Goal: Task Accomplishment & Management: Complete application form

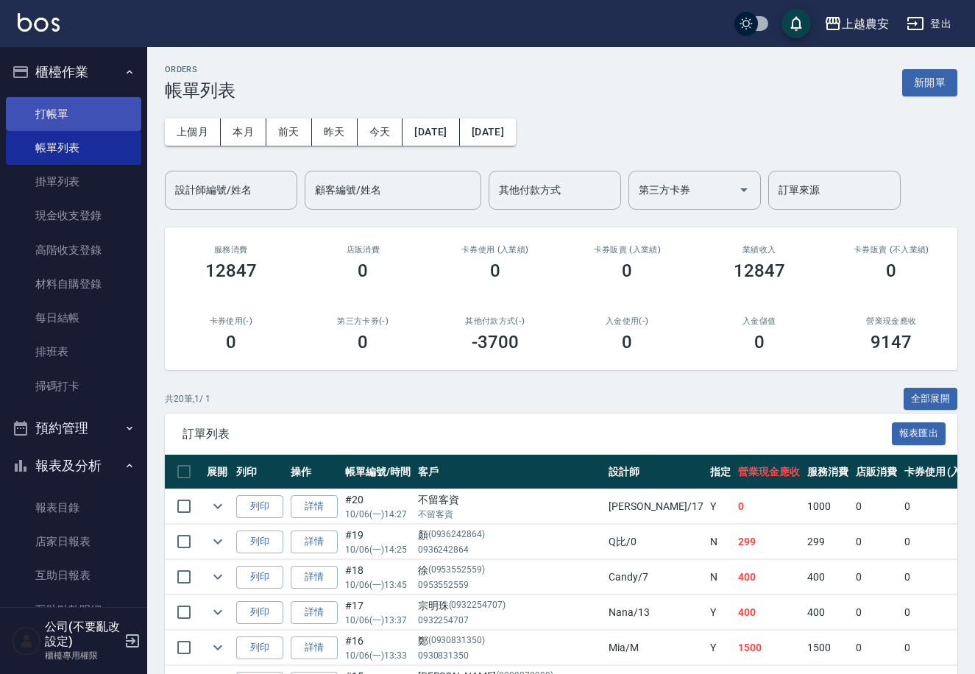
click at [61, 118] on link "打帳單" at bounding box center [73, 114] width 135 height 34
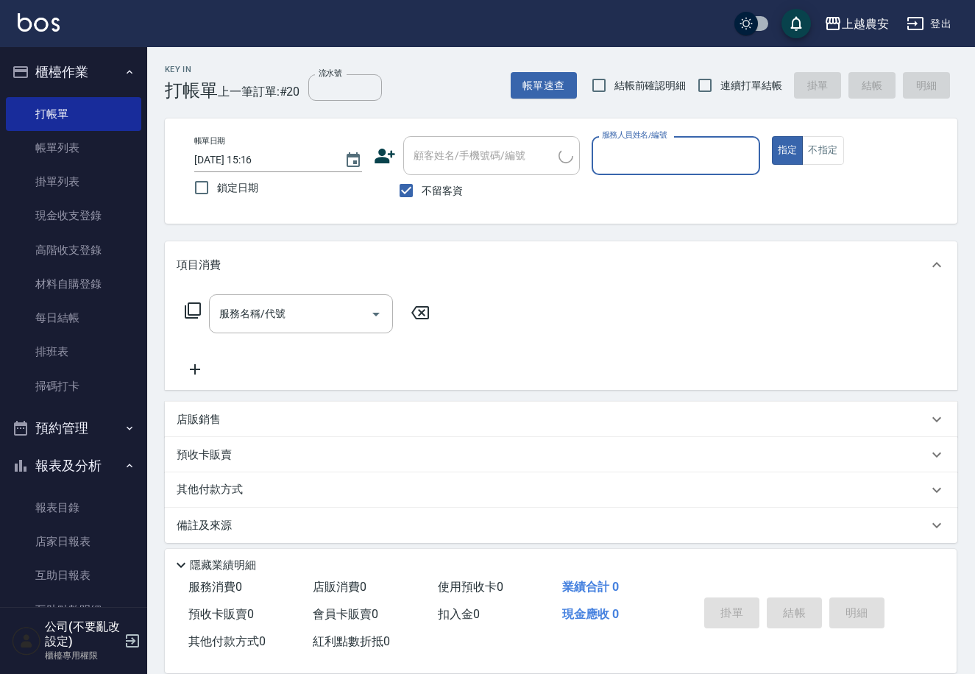
click at [435, 194] on span "不留客資" at bounding box center [442, 190] width 41 height 15
click at [422, 194] on input "不留客資" at bounding box center [406, 190] width 31 height 31
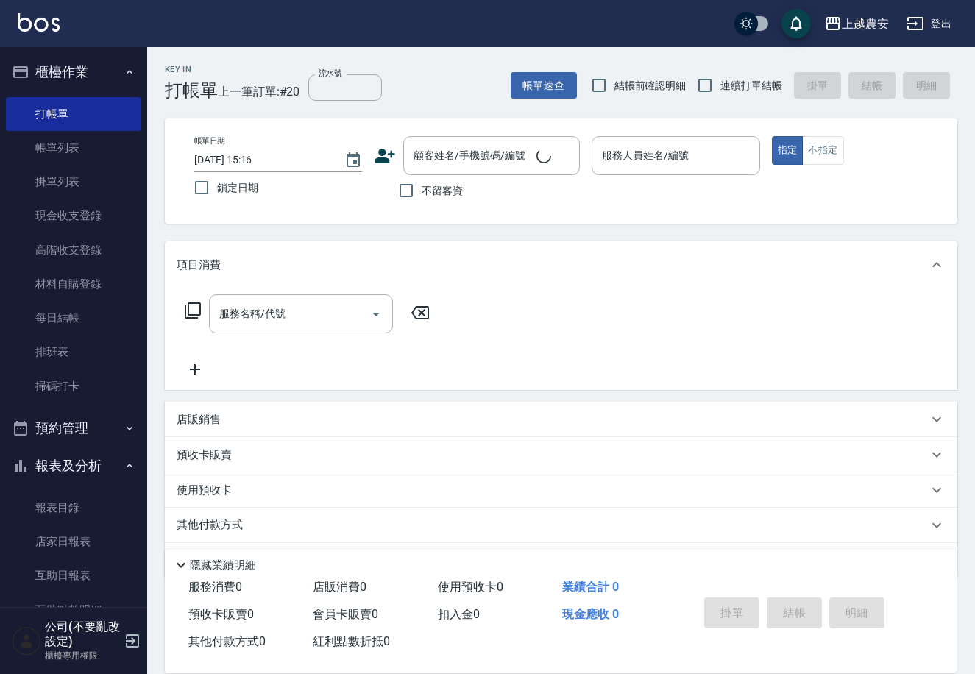
drag, startPoint x: 435, startPoint y: 194, endPoint x: 427, endPoint y: 189, distance: 9.2
click at [436, 193] on span "不留客資" at bounding box center [442, 190] width 41 height 15
click at [422, 193] on input "不留客資" at bounding box center [406, 190] width 31 height 31
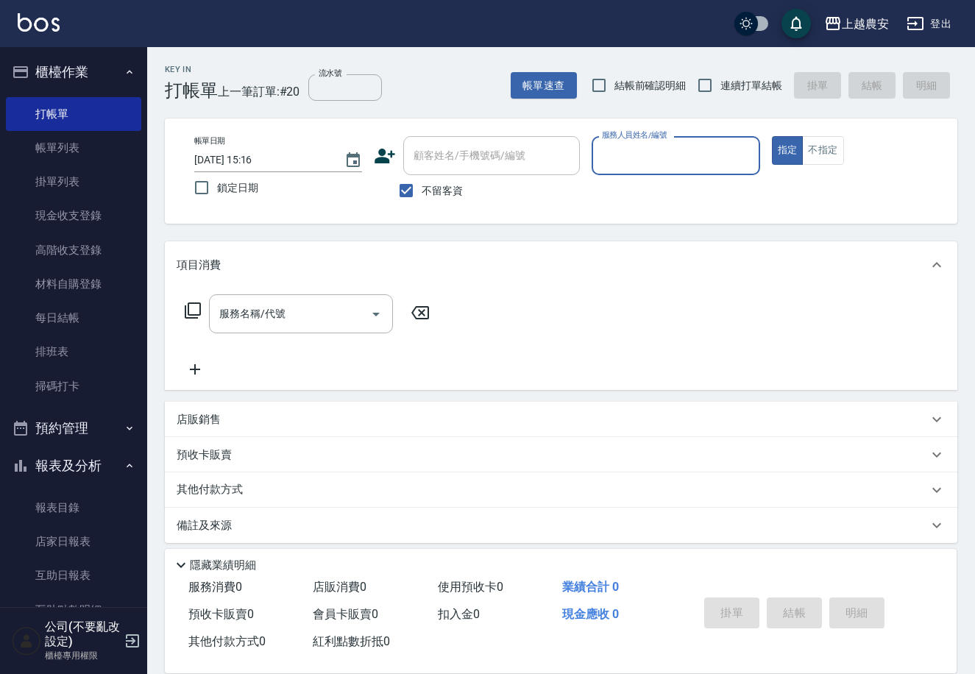
click at [426, 194] on span "不留客資" at bounding box center [442, 190] width 41 height 15
click at [422, 194] on input "不留客資" at bounding box center [406, 190] width 31 height 31
click at [426, 194] on span "不留客資" at bounding box center [442, 190] width 41 height 15
click at [422, 194] on input "不留客資" at bounding box center [406, 190] width 31 height 31
click at [434, 173] on div "顧客姓名/手機號碼/編號" at bounding box center [491, 155] width 177 height 39
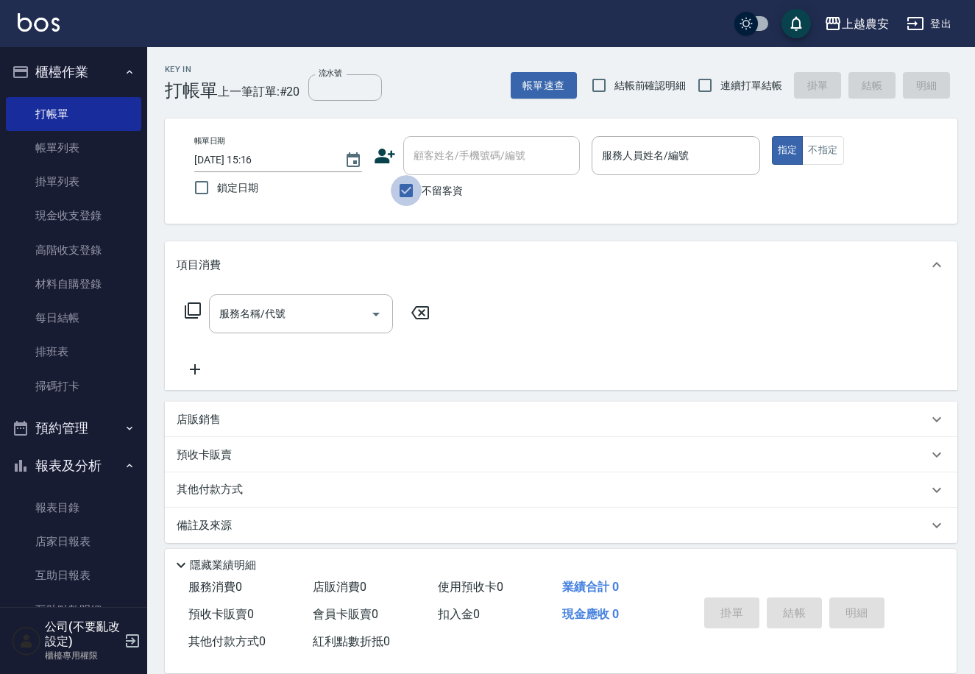
click at [407, 189] on input "不留客資" at bounding box center [406, 190] width 31 height 31
checkbox input "false"
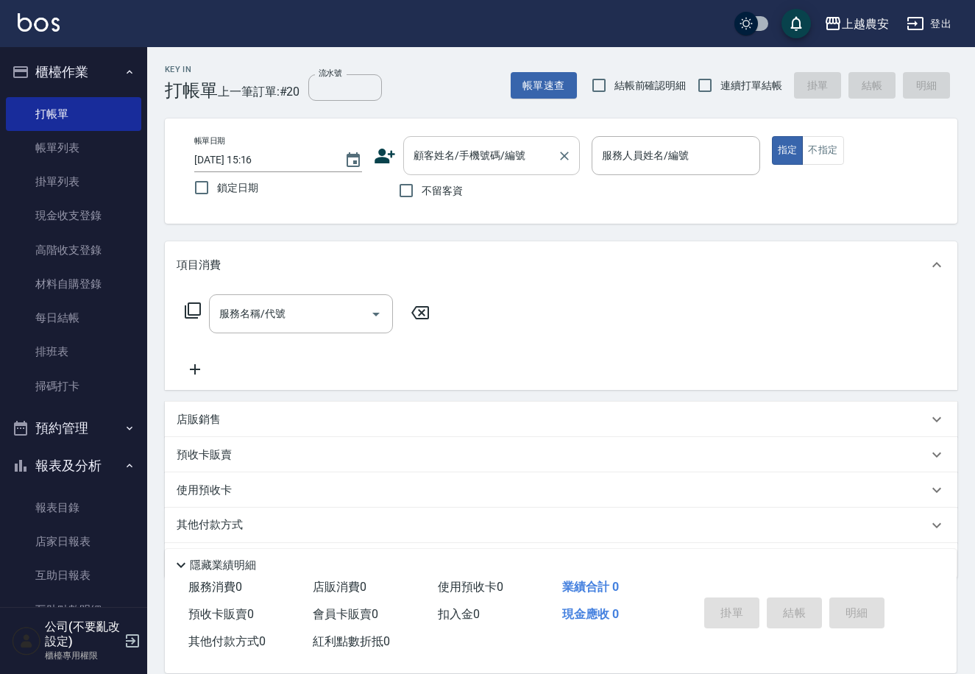
click at [418, 160] on div "顧客姓名/手機號碼/編號 顧客姓名/手機號碼/編號" at bounding box center [491, 155] width 177 height 39
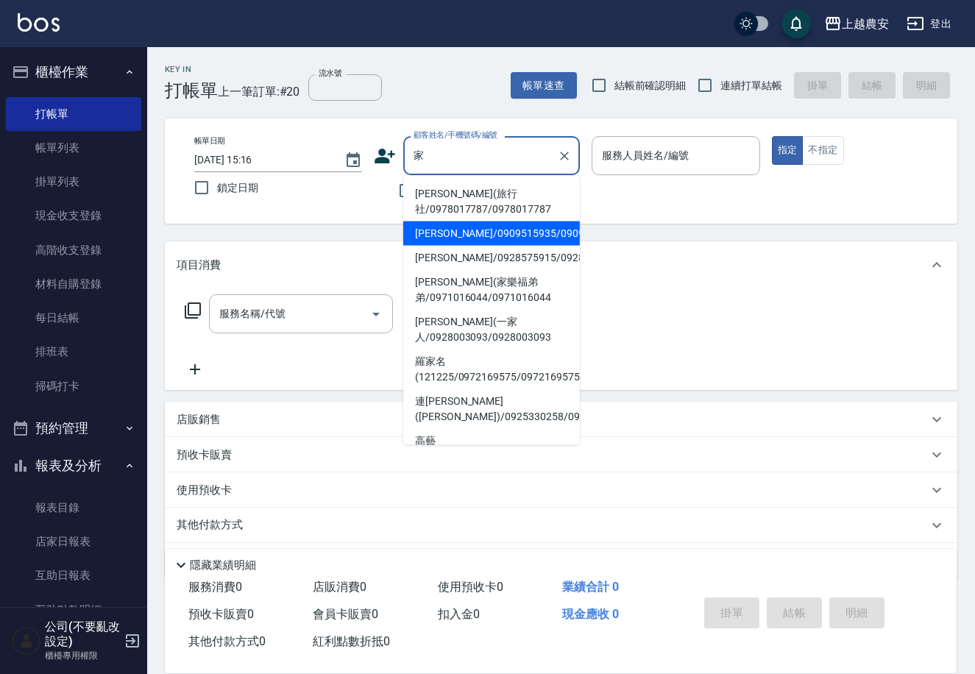
click at [451, 241] on li "[PERSON_NAME]/0909515935/0909515935" at bounding box center [491, 234] width 177 height 24
type input "[PERSON_NAME]/0909515935/0909515935"
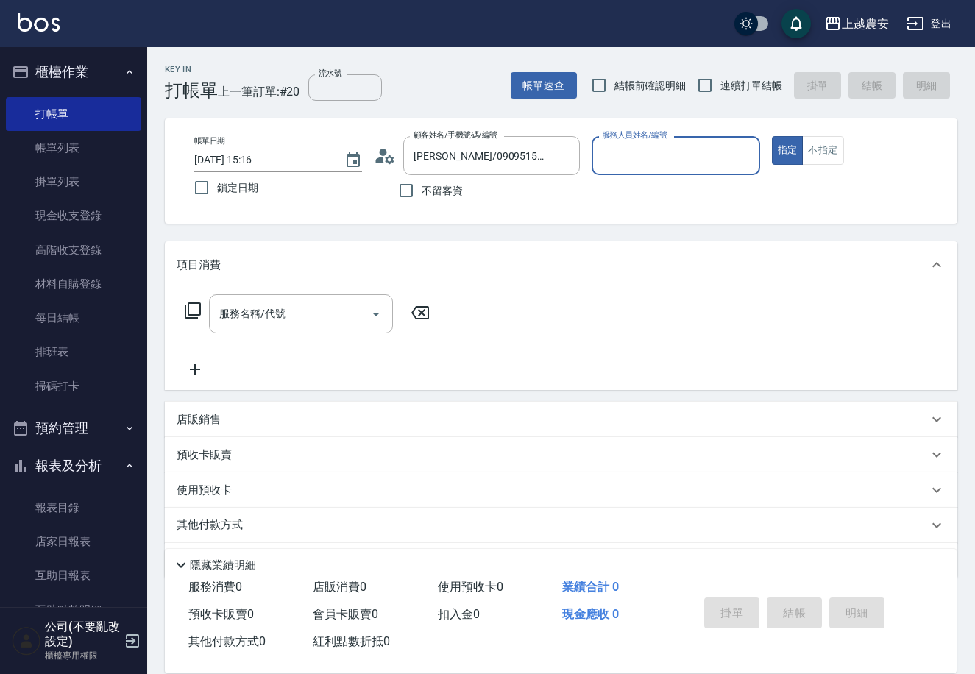
type input "美雅-B"
click at [277, 346] on div "服務名稱/代號 服務名稱/代號" at bounding box center [308, 336] width 262 height 84
click at [277, 325] on input "服務名稱/代號" at bounding box center [290, 314] width 149 height 26
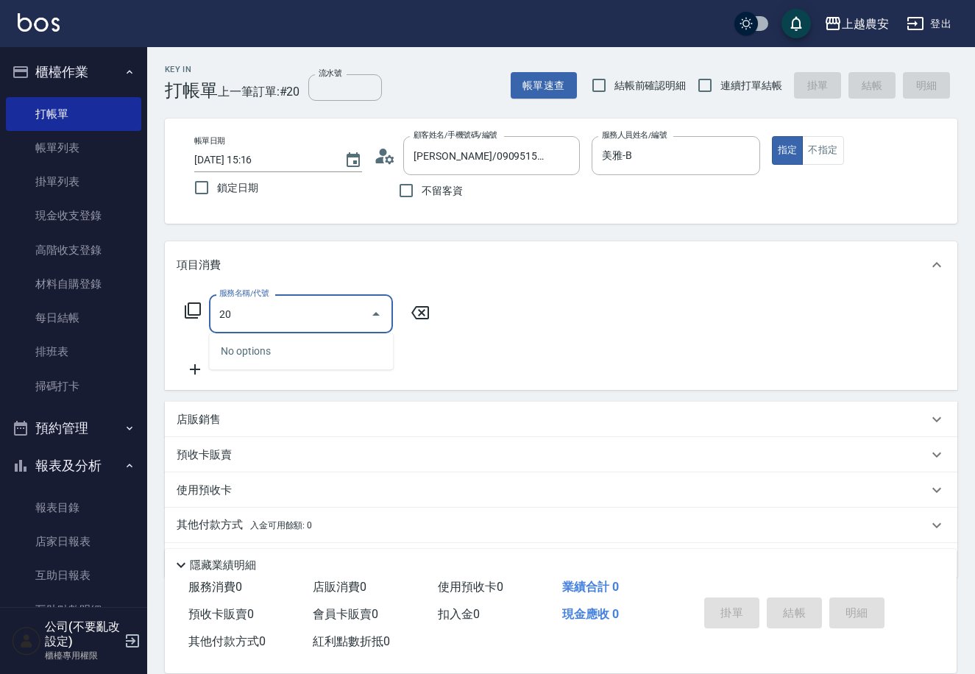
type input "2"
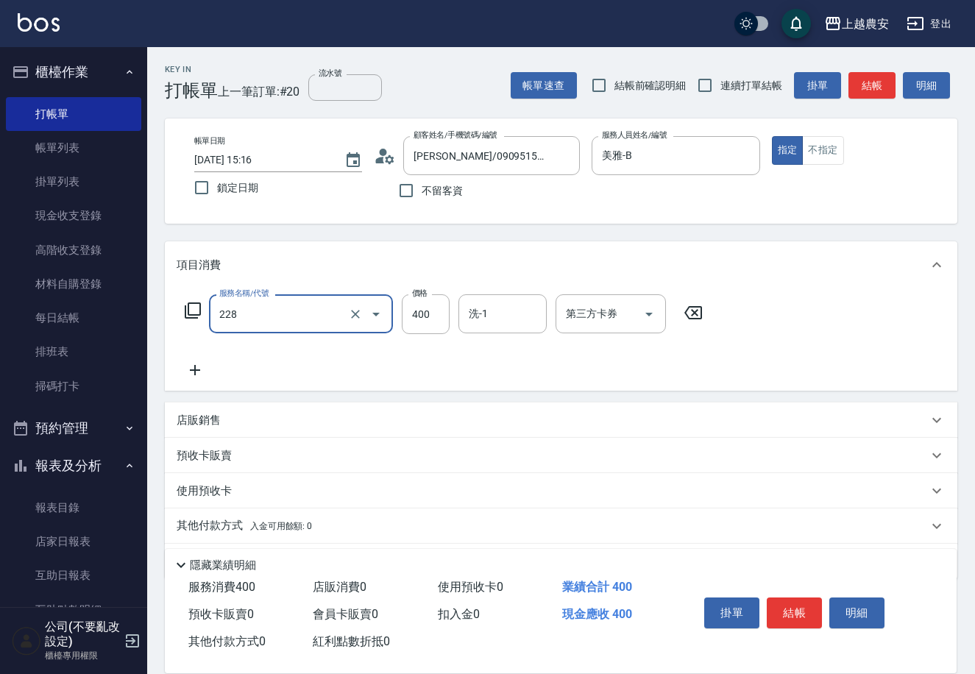
type input "洗髮(228)"
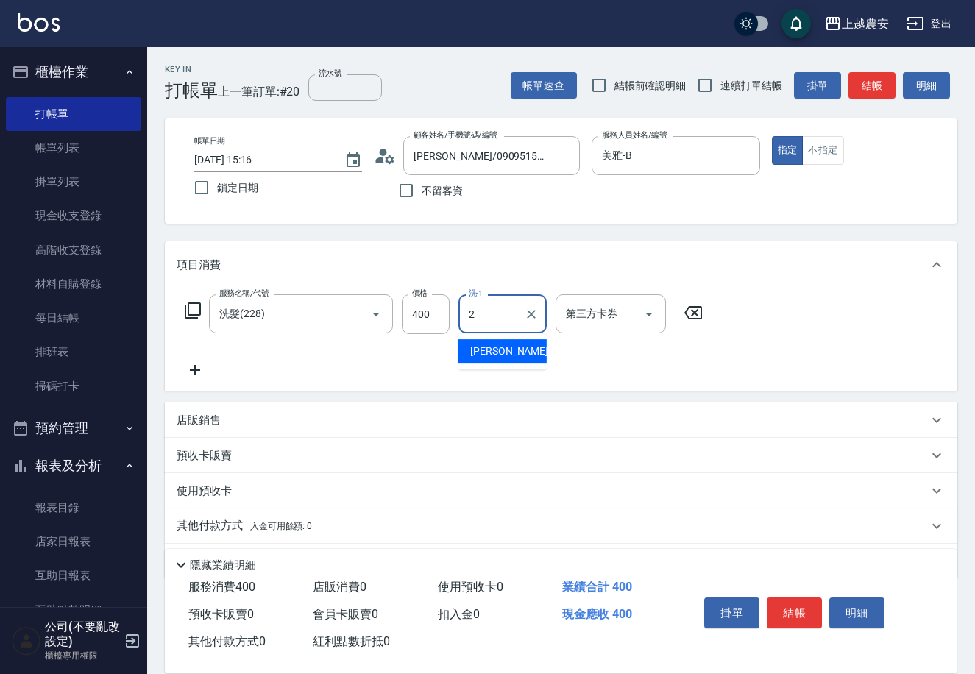
type input "[PERSON_NAME]-2"
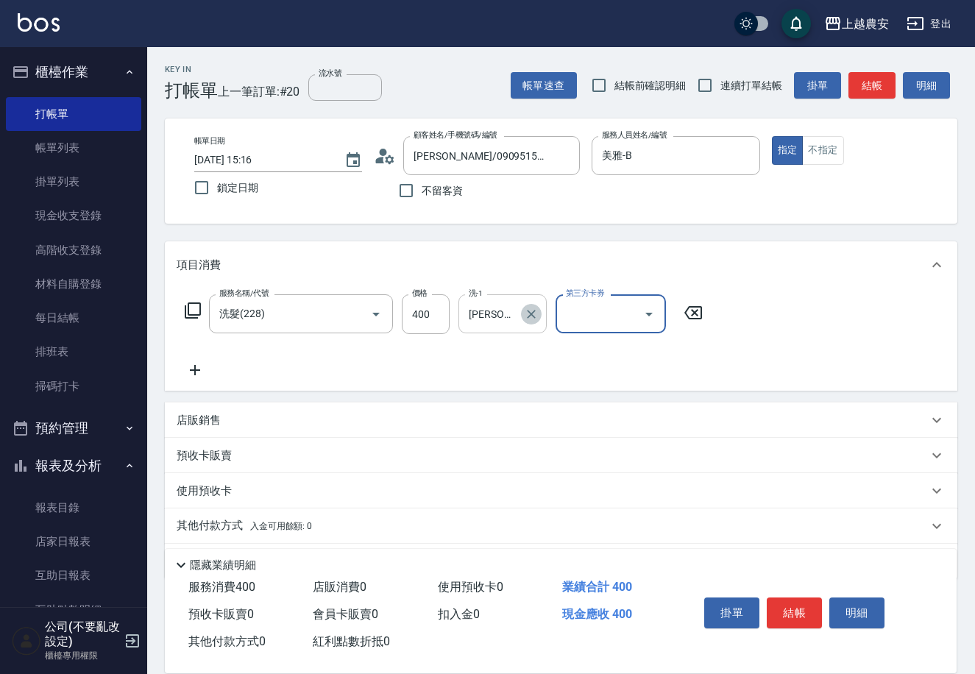
click at [528, 320] on icon "Clear" at bounding box center [531, 314] width 15 height 15
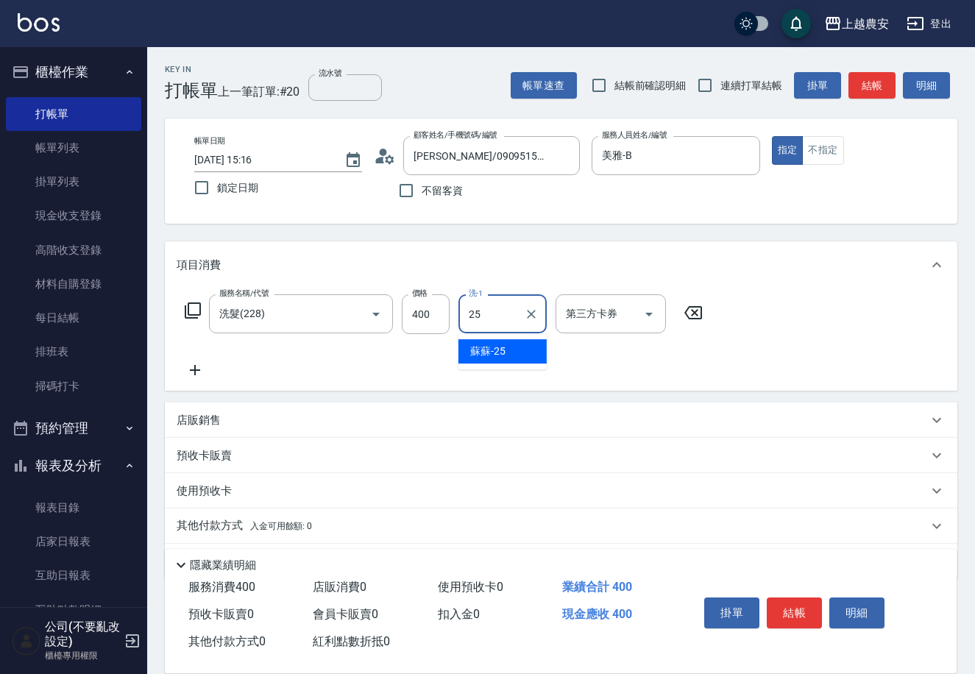
type input "蘇蘇-25"
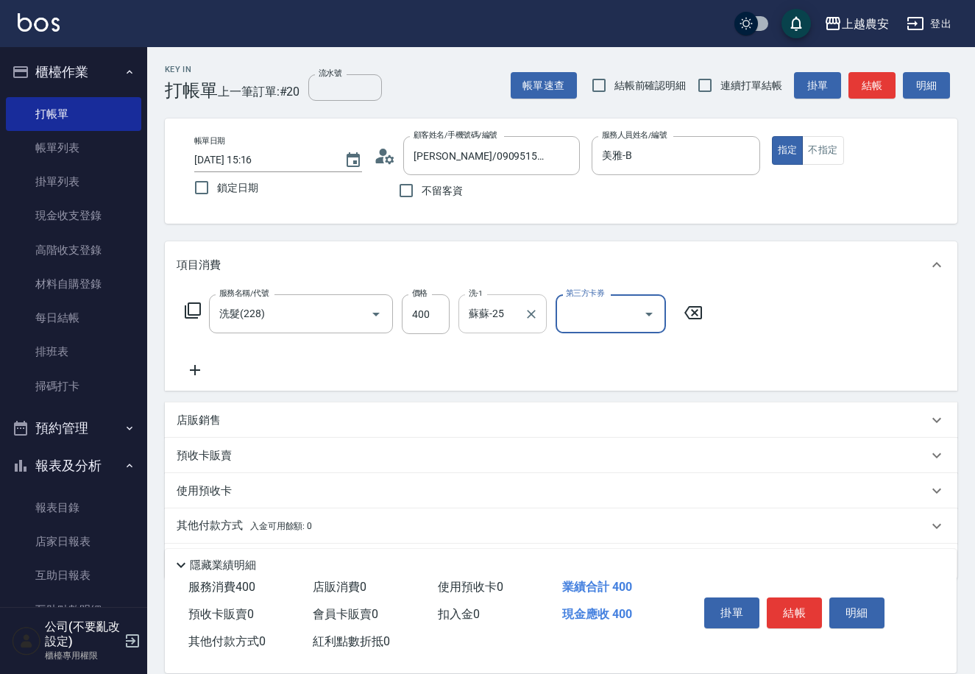
click at [193, 367] on icon at bounding box center [195, 370] width 37 height 18
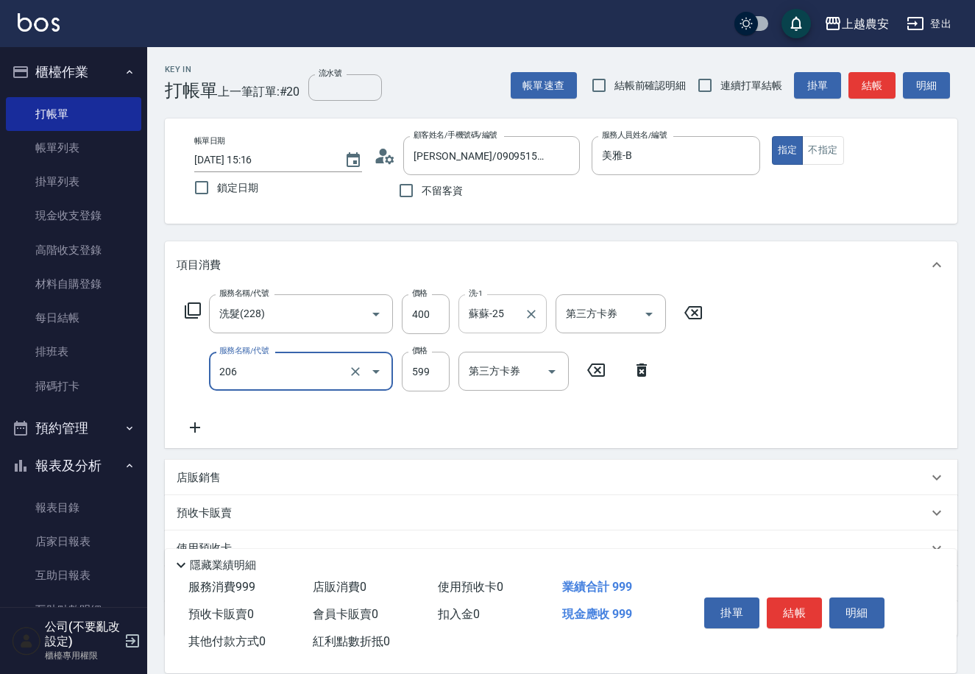
type input "洗+剪(206)"
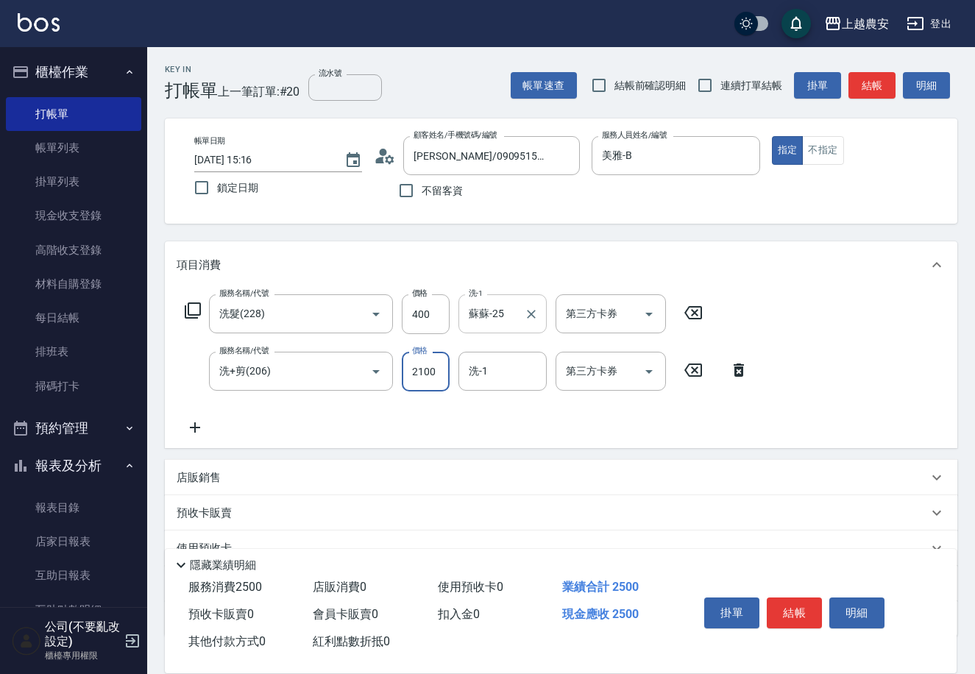
click at [412, 376] on input "2100" at bounding box center [426, 372] width 48 height 40
drag, startPoint x: 412, startPoint y: 376, endPoint x: 498, endPoint y: 376, distance: 86.9
click at [498, 376] on div "服務名稱/代號 洗+剪(206) 服務名稱/代號 價格 2100 價格 洗-1 洗-1 第三方卡券 第三方卡券" at bounding box center [467, 372] width 581 height 40
type input "1000"
type input "蘇蘇-25"
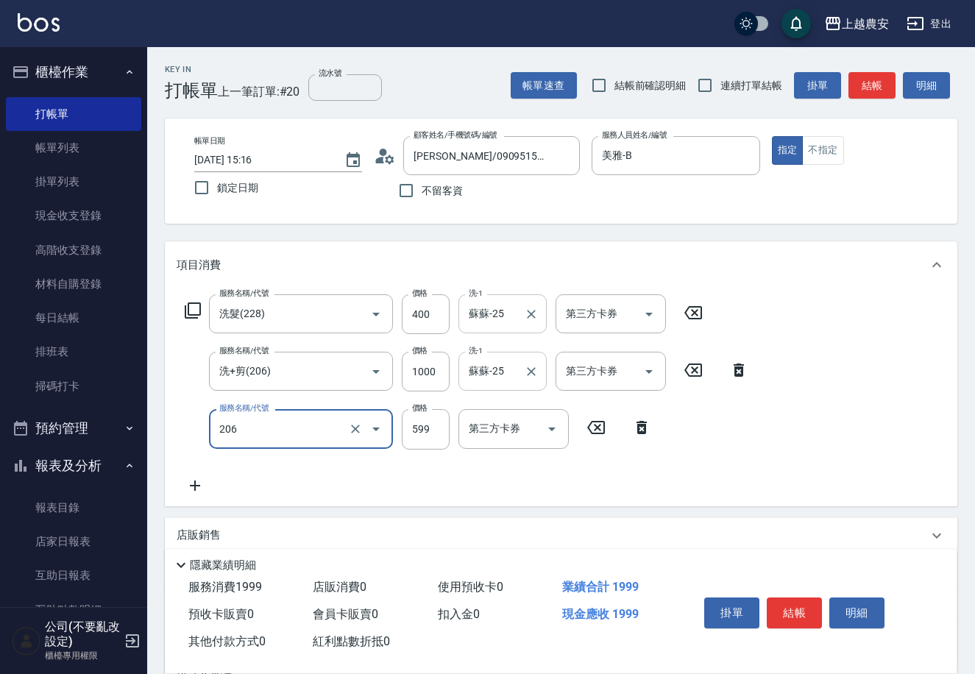
type input "洗+剪(206)"
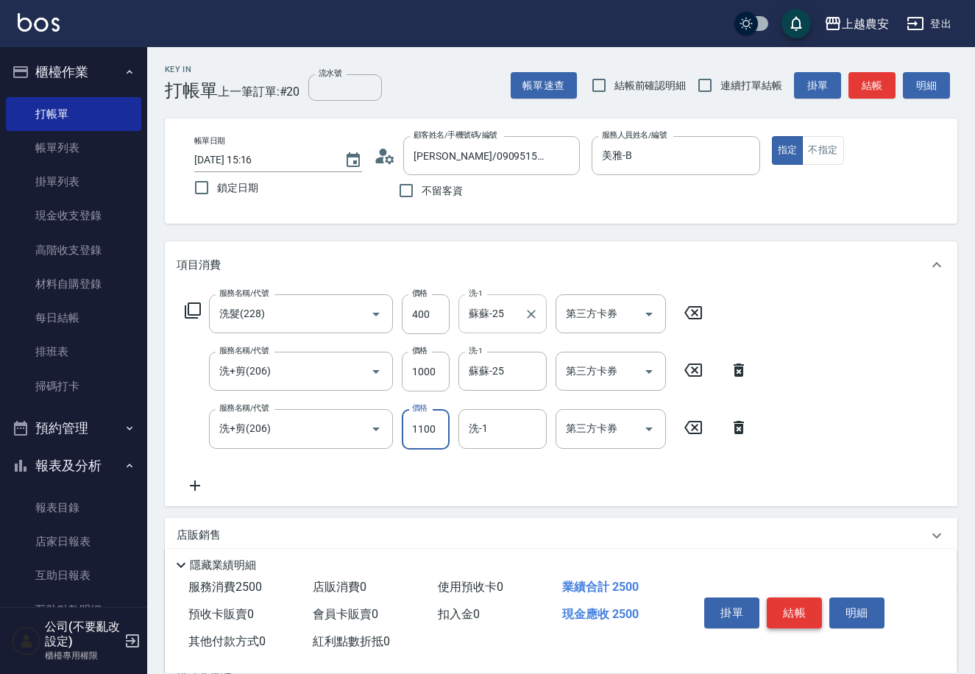
type input "1100"
click at [808, 613] on button "結帳" at bounding box center [794, 613] width 55 height 31
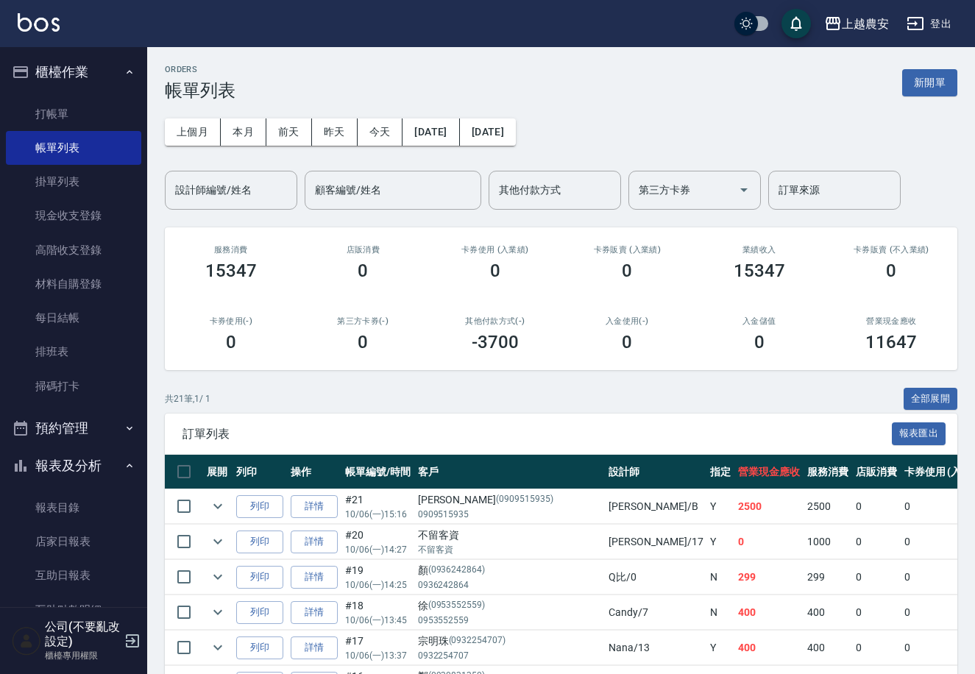
scroll to position [338, 0]
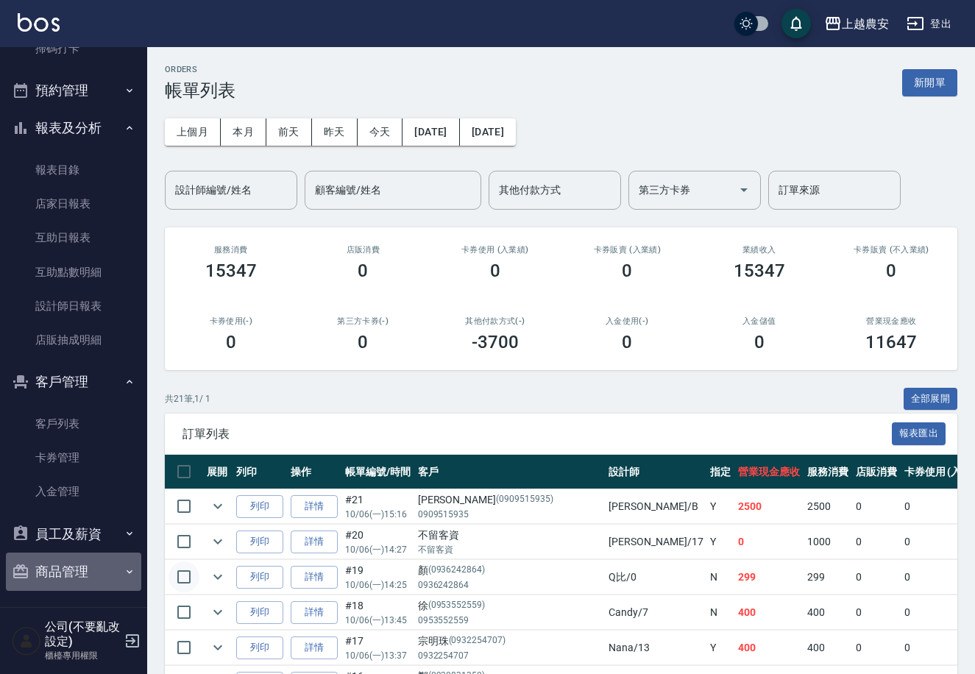
drag, startPoint x: 96, startPoint y: 565, endPoint x: 182, endPoint y: 587, distance: 89.1
click at [99, 565] on button "商品管理" at bounding box center [73, 572] width 135 height 38
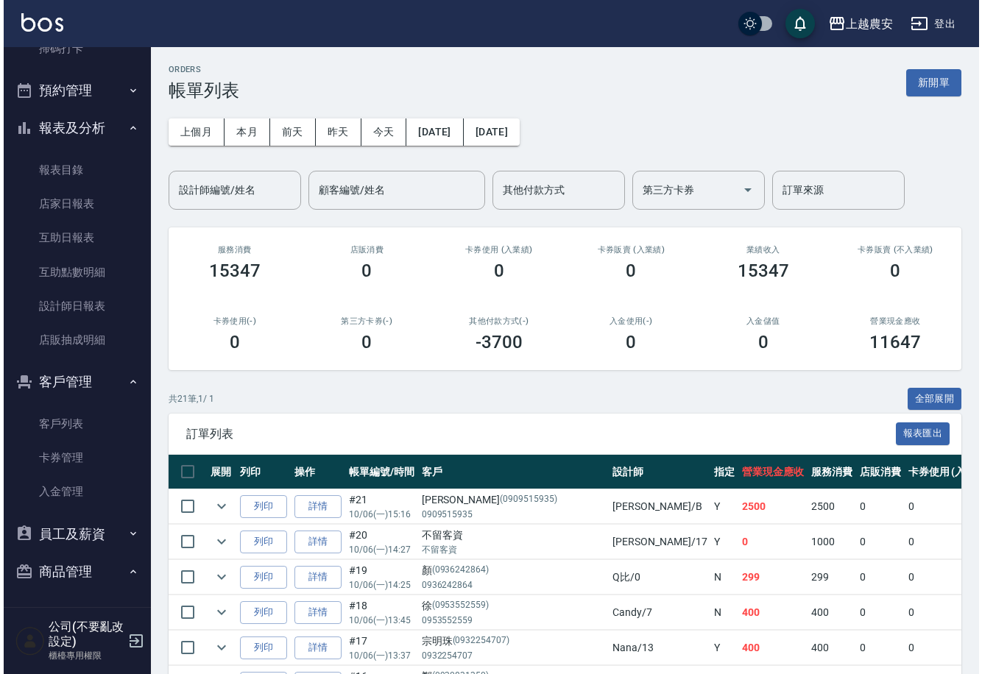
scroll to position [417, 0]
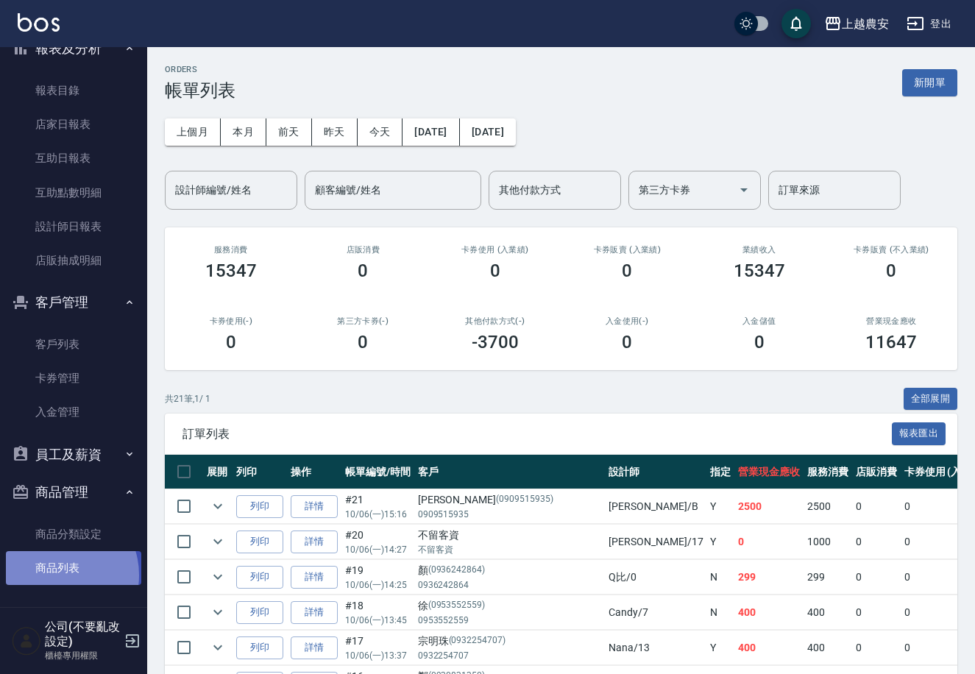
click at [57, 575] on link "商品列表" at bounding box center [73, 568] width 135 height 34
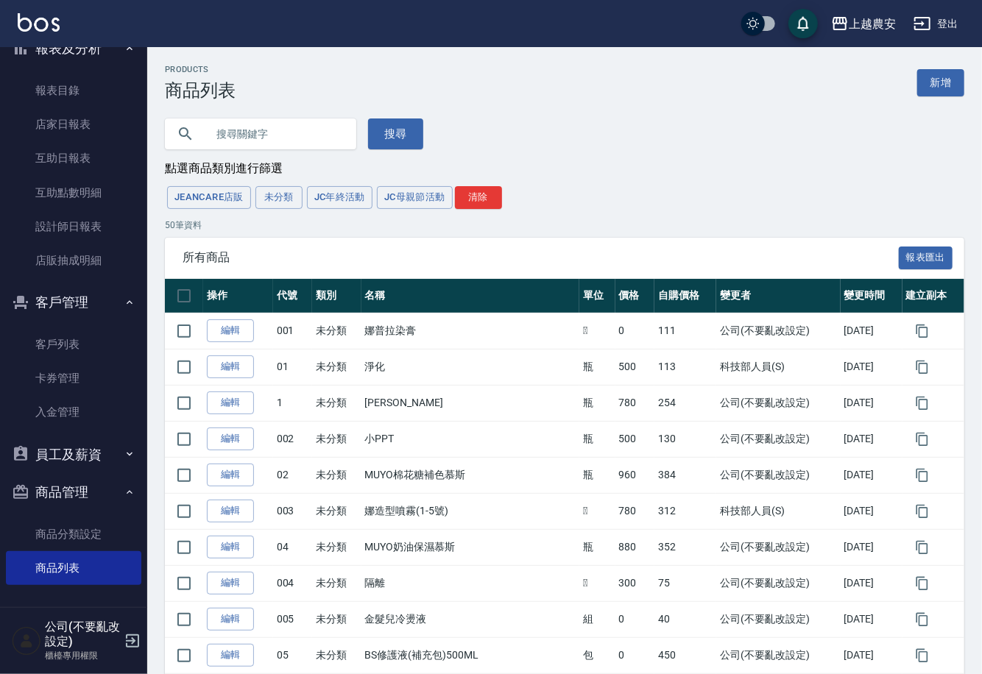
click at [277, 145] on input "text" at bounding box center [275, 134] width 138 height 40
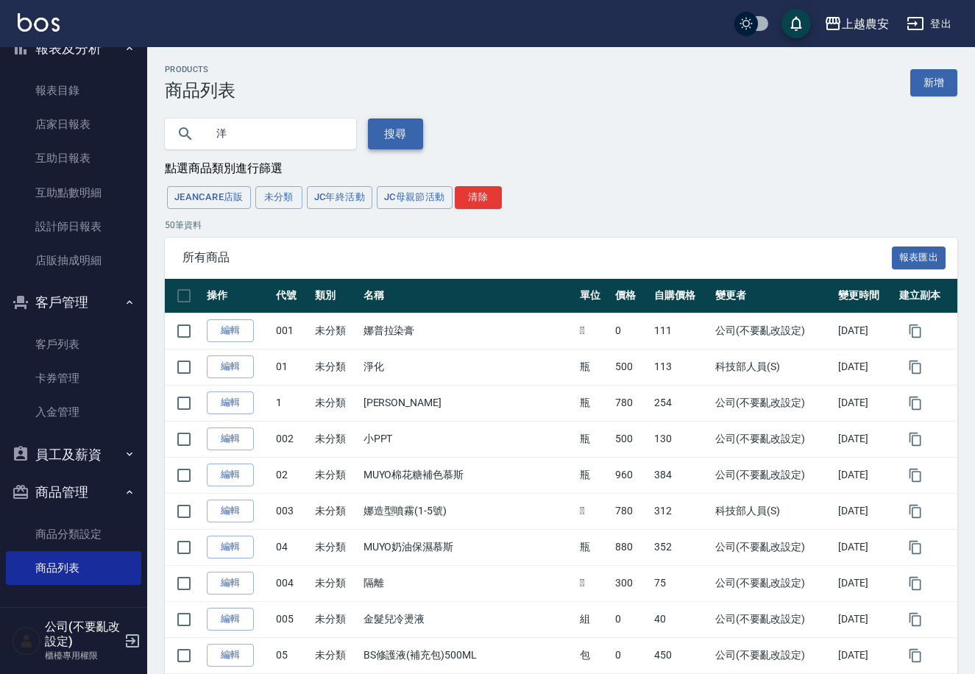
type input "洋"
click at [383, 137] on button "搜尋" at bounding box center [395, 134] width 55 height 31
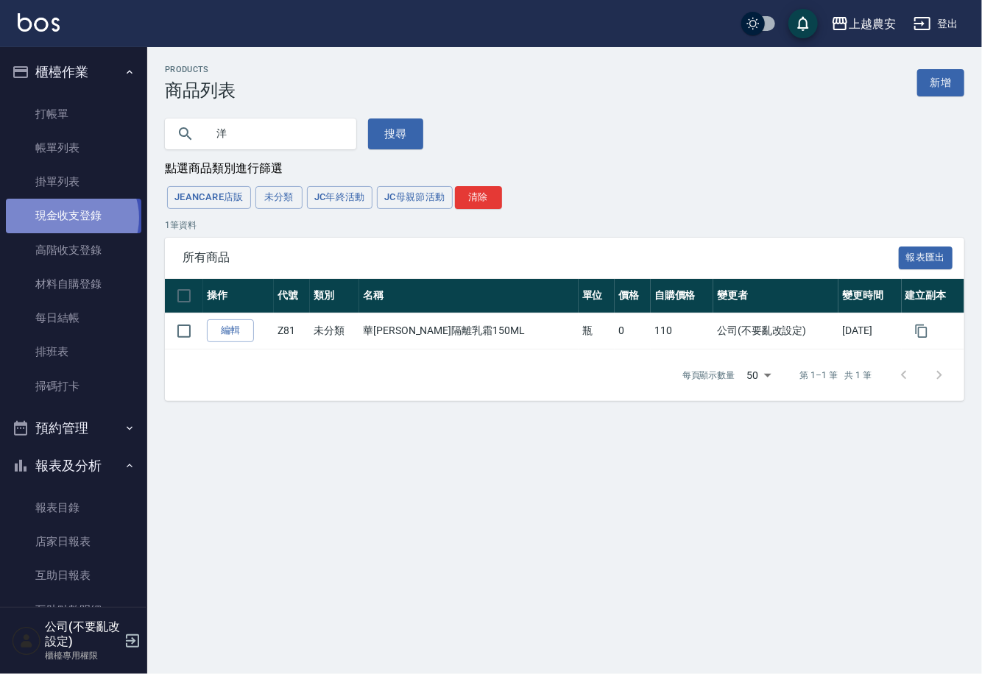
click at [71, 218] on link "現金收支登錄" at bounding box center [73, 216] width 135 height 34
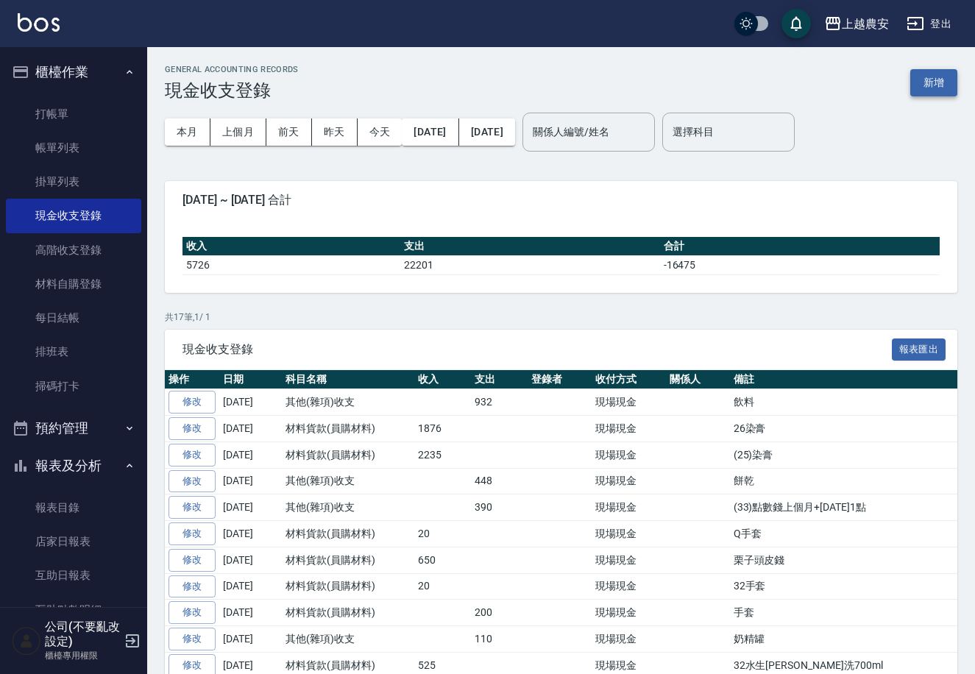
click at [926, 74] on button "新增" at bounding box center [934, 82] width 47 height 27
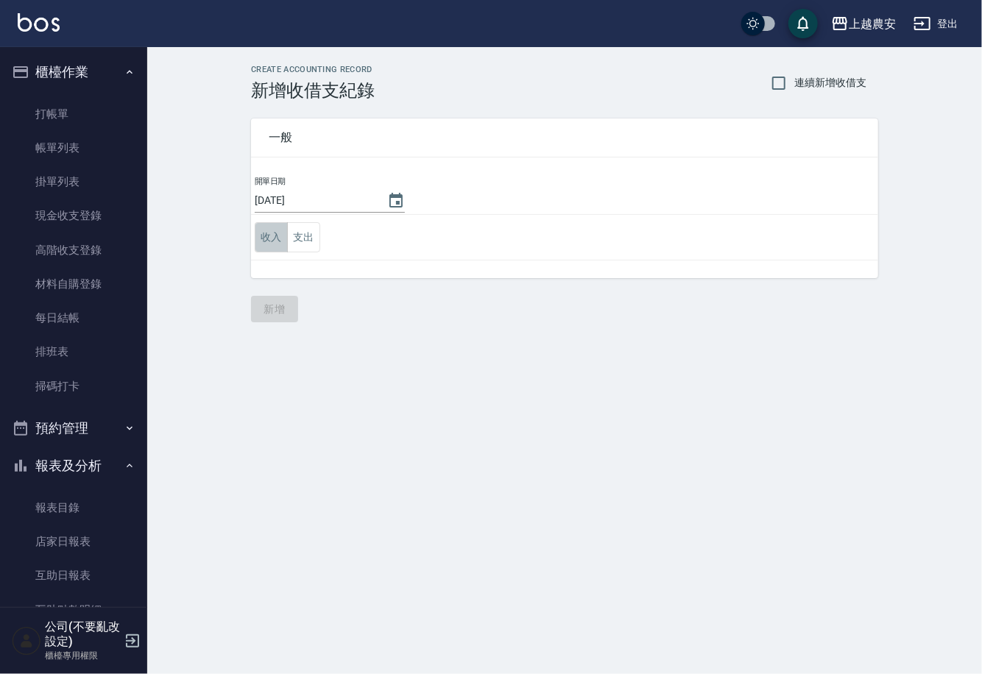
click at [266, 236] on button "收入" at bounding box center [271, 237] width 33 height 30
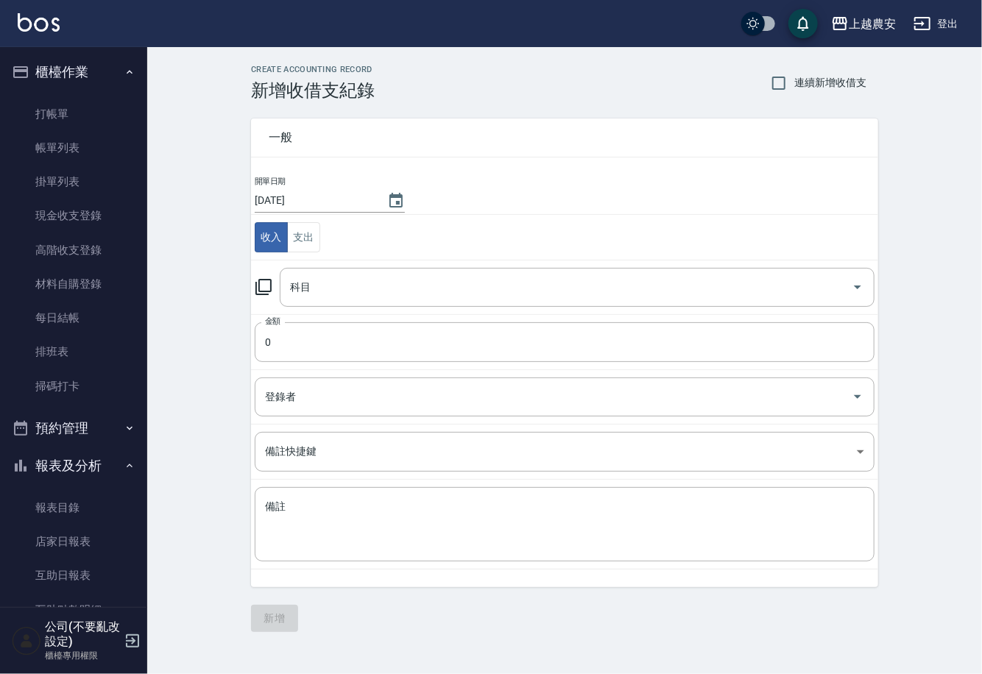
click at [270, 281] on icon at bounding box center [264, 287] width 18 height 18
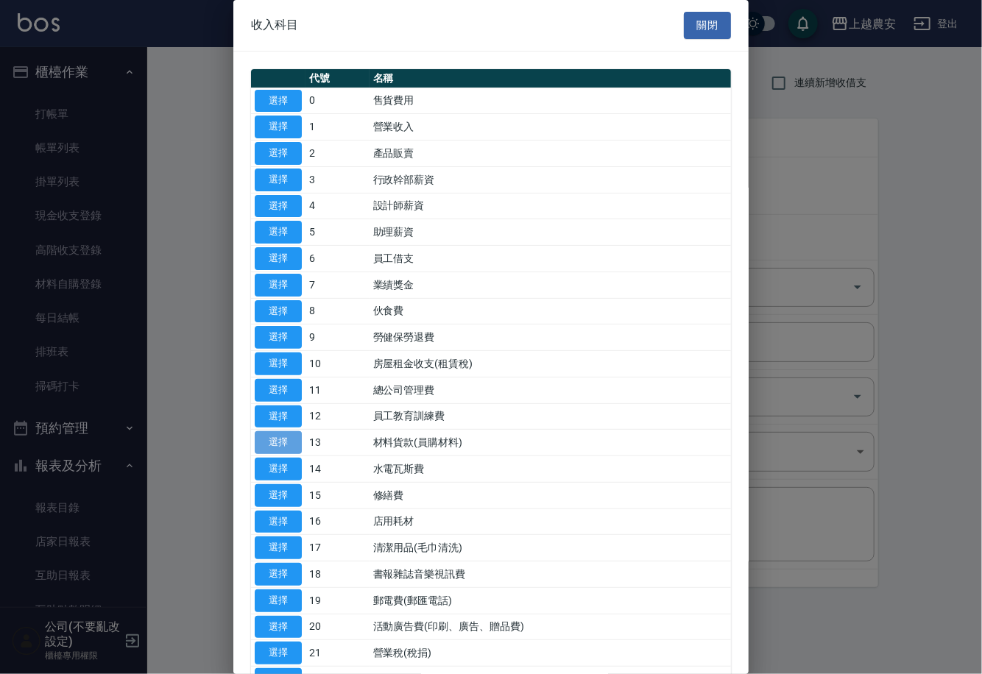
click at [292, 439] on button "選擇" at bounding box center [278, 442] width 47 height 23
type input "13 材料貨款(員購材料)"
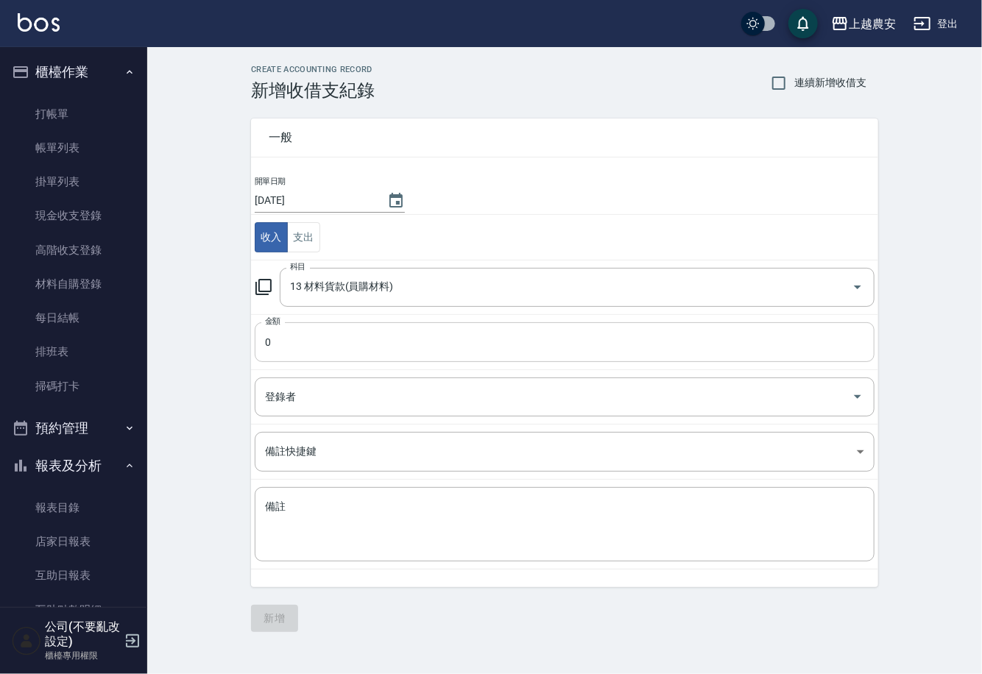
click at [289, 345] on input "0" at bounding box center [565, 342] width 620 height 40
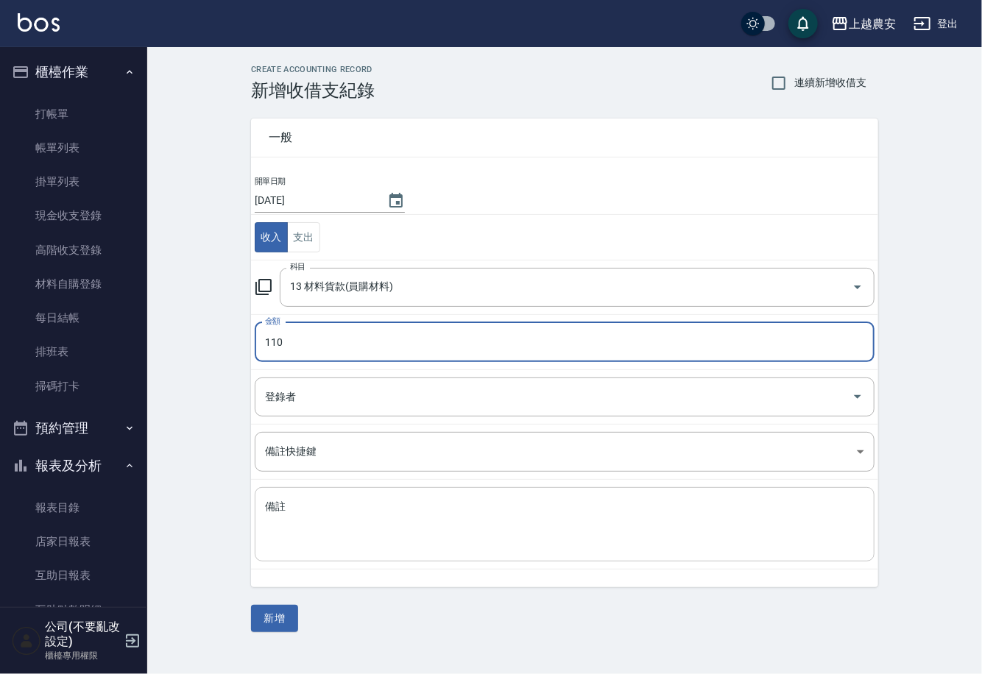
type input "110"
click at [305, 519] on textarea "備註" at bounding box center [564, 525] width 599 height 50
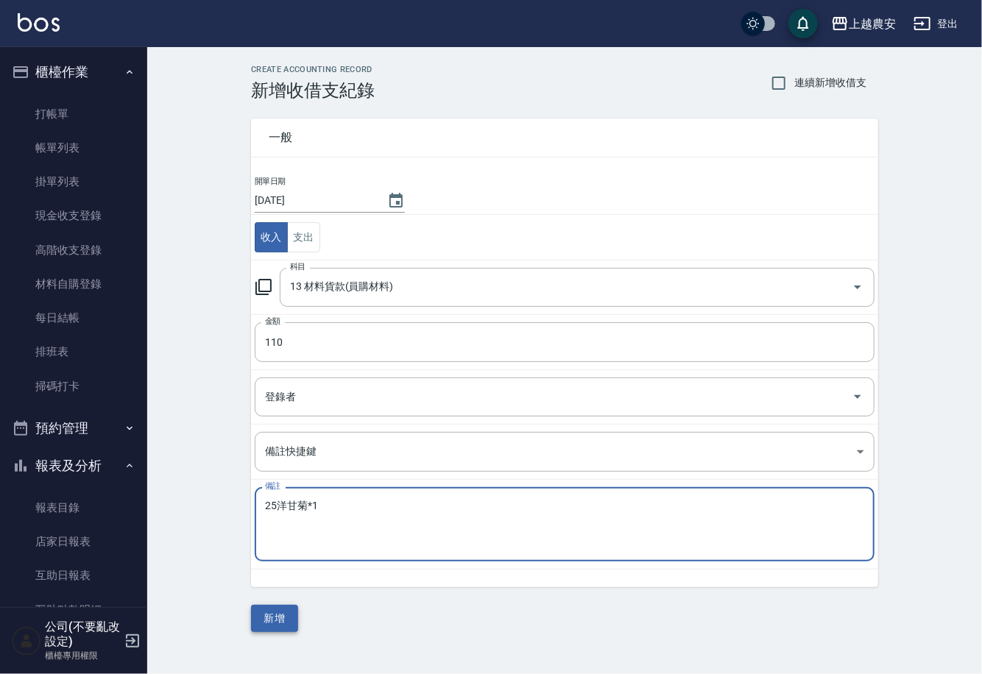
type textarea "25洋甘菊*1"
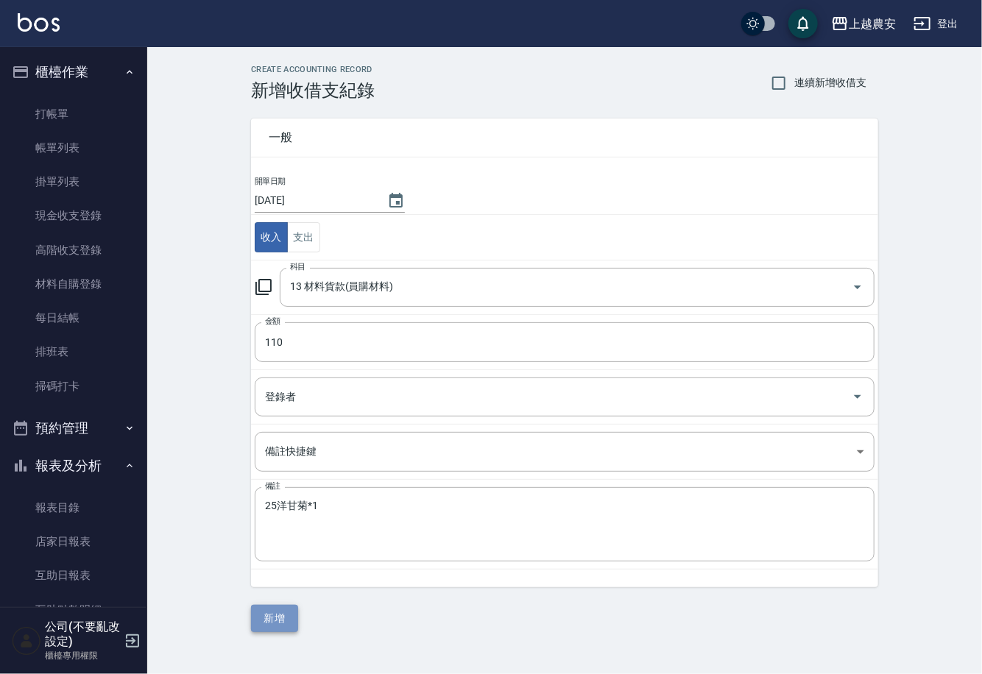
click at [264, 623] on button "新增" at bounding box center [274, 618] width 47 height 27
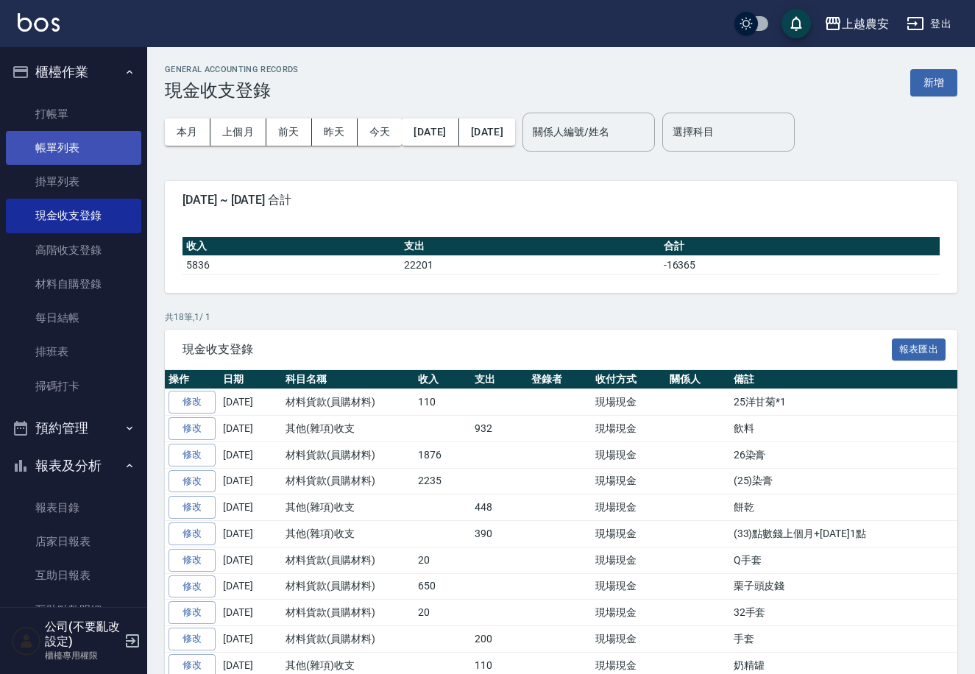
click at [68, 141] on link "帳單列表" at bounding box center [73, 148] width 135 height 34
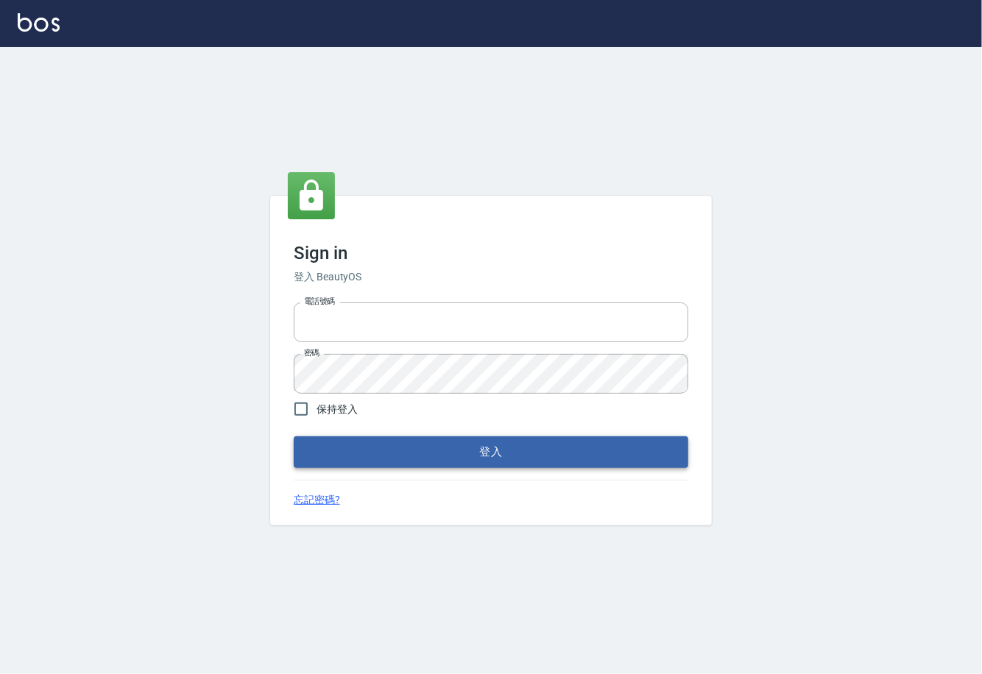
type input "0225929166"
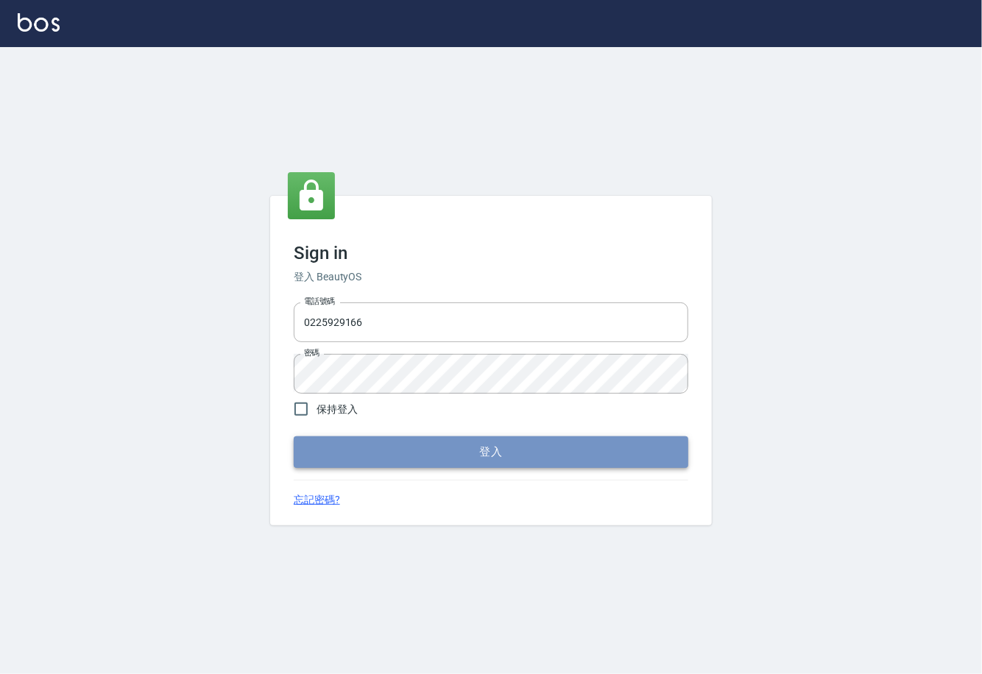
click at [512, 456] on button "登入" at bounding box center [491, 452] width 395 height 31
